Goal: Task Accomplishment & Management: Manage account settings

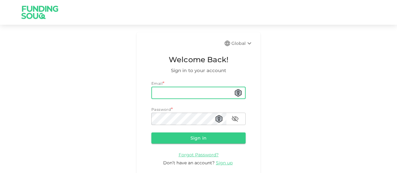
click at [153, 91] on input "email" at bounding box center [198, 93] width 94 height 12
type input "[EMAIL_ADDRESS][DOMAIN_NAME]"
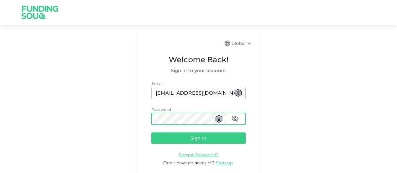
click at [151, 133] on button "Sign in" at bounding box center [198, 138] width 94 height 11
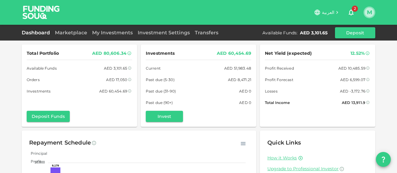
click at [369, 14] on button "M" at bounding box center [369, 12] width 9 height 9
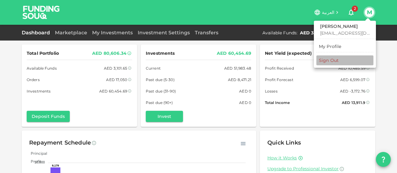
click at [342, 59] on li "Sign Out" at bounding box center [344, 60] width 57 height 10
